Goal: Transaction & Acquisition: Book appointment/travel/reservation

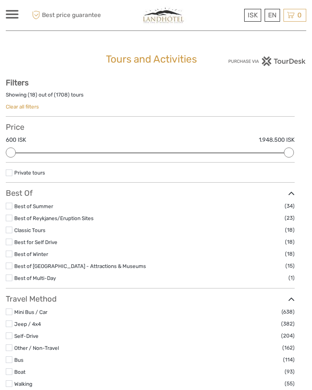
select select
click at [0, 0] on link "English" at bounding box center [0, 0] width 0 height 0
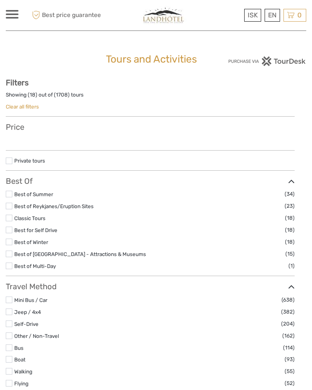
select select
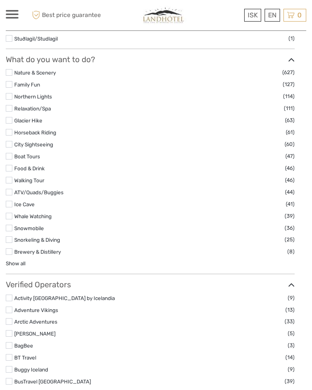
scroll to position [701, 0]
click at [11, 194] on label at bounding box center [9, 192] width 7 height 7
click at [0, 0] on input "checkbox" at bounding box center [0, 0] width 0 height 0
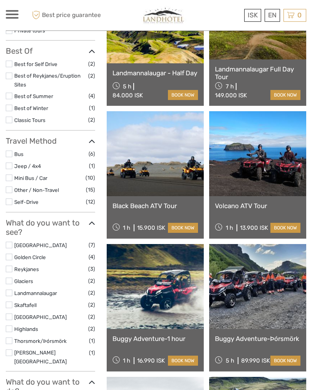
scroll to position [140, 0]
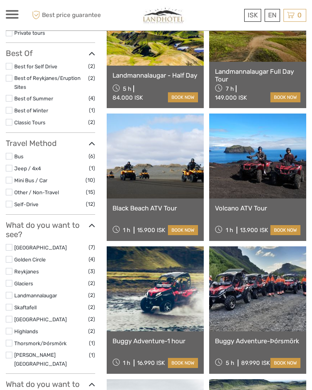
click at [150, 169] on link at bounding box center [155, 155] width 97 height 85
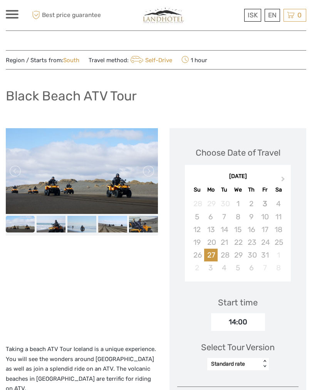
click at [262, 194] on div "October 2025 Su Mo Tu We Th Fr Sa 28 29 30 1 2 3 4 5 6 7 8 9 10 11 12 13 14 15 …" at bounding box center [238, 222] width 106 height 107
click at [279, 206] on div "4" at bounding box center [279, 203] width 14 height 13
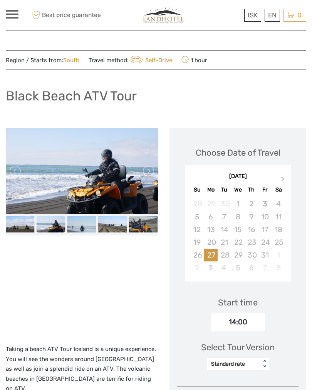
click at [280, 206] on div "4" at bounding box center [279, 203] width 14 height 13
click at [277, 204] on div "4" at bounding box center [279, 203] width 14 height 13
click at [233, 331] on div "Select Tour Version Standard rate < >" at bounding box center [238, 352] width 122 height 43
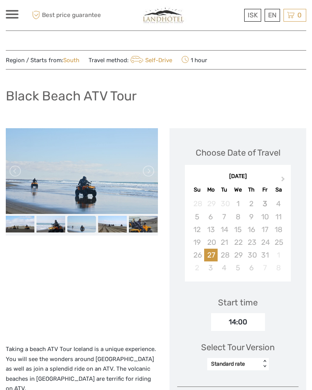
click at [239, 318] on div "14:00" at bounding box center [238, 322] width 54 height 18
click at [226, 316] on div "14:00" at bounding box center [238, 322] width 54 height 18
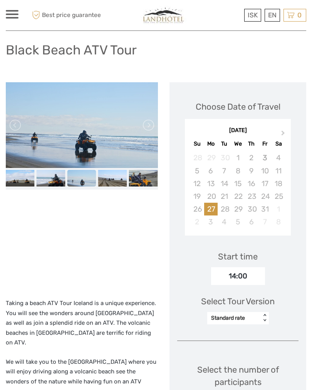
scroll to position [47, 0]
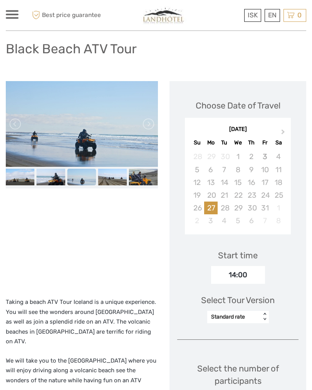
click at [230, 321] on div "Select Tour Version Standard rate < >" at bounding box center [238, 305] width 122 height 43
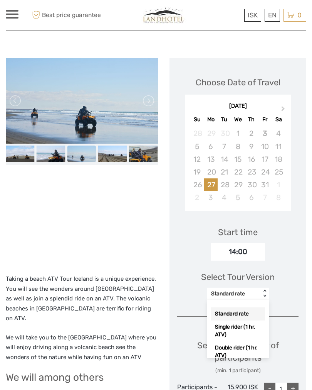
click at [190, 288] on div "Select Tour Version option Standard rate selected, 1 of 3. 3 results available.…" at bounding box center [238, 281] width 122 height 43
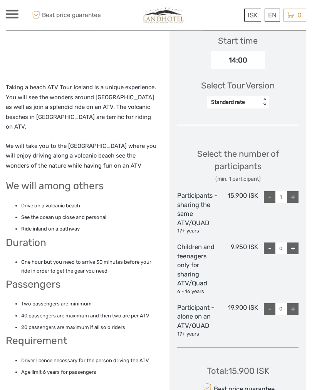
scroll to position [0, 0]
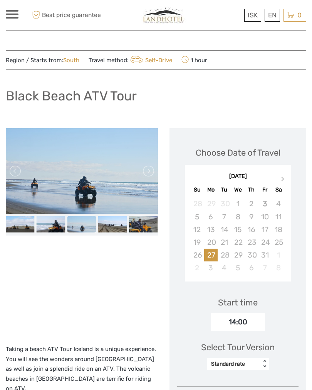
click at [67, 18] on span "Best price guarantee" at bounding box center [65, 15] width 71 height 13
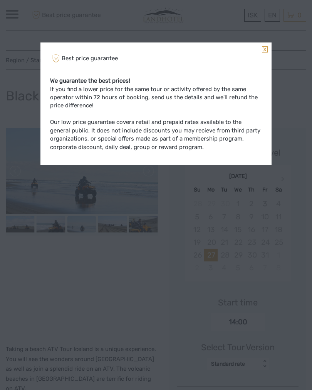
click at [121, 223] on div "Best price guarantee We guarantee the best prices! If you find a lower price fo…" at bounding box center [156, 195] width 312 height 390
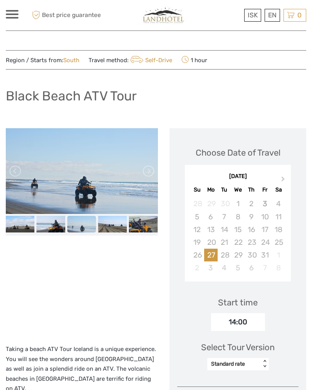
click at [172, 12] on img at bounding box center [163, 15] width 53 height 19
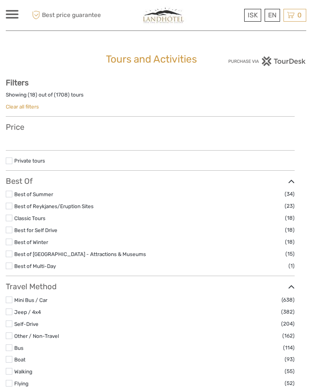
select select
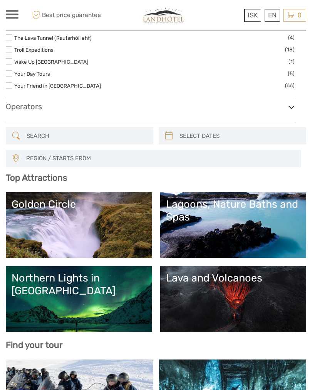
scroll to position [1369, 0]
